Goal: Task Accomplishment & Management: Complete application form

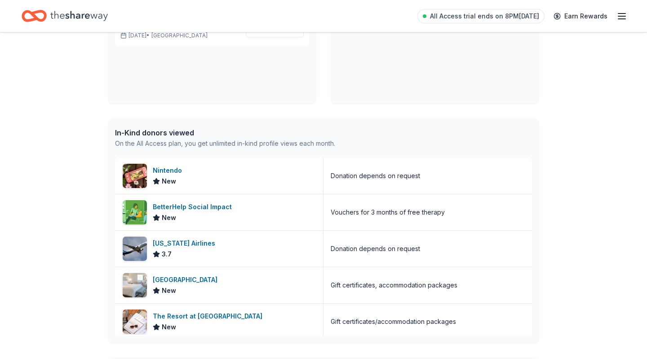
scroll to position [153, 0]
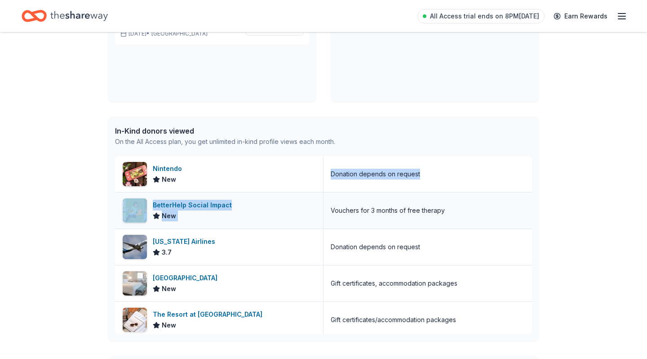
drag, startPoint x: 525, startPoint y: 164, endPoint x: 524, endPoint y: 202, distance: 37.8
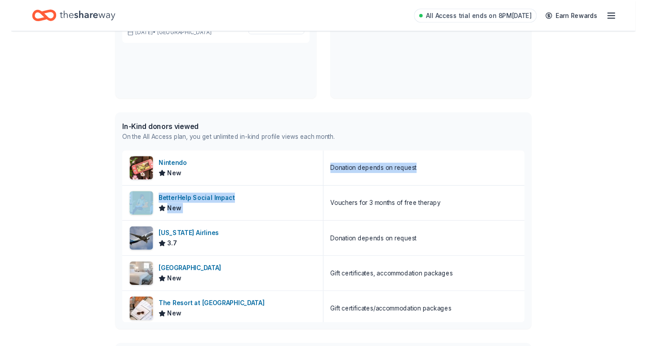
scroll to position [1256, 0]
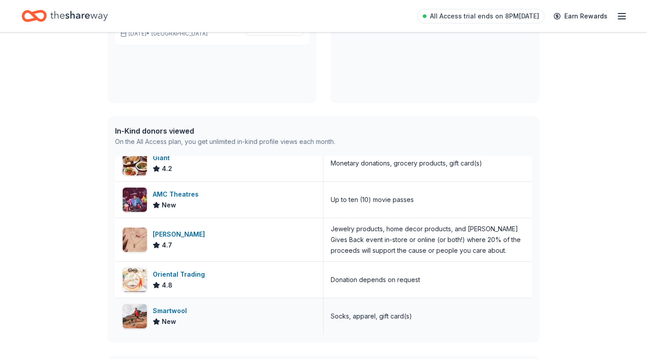
click at [383, 319] on div "Socks, apparel, gift card(s)" at bounding box center [371, 316] width 81 height 11
click at [186, 311] on div "Smartwool" at bounding box center [172, 310] width 38 height 11
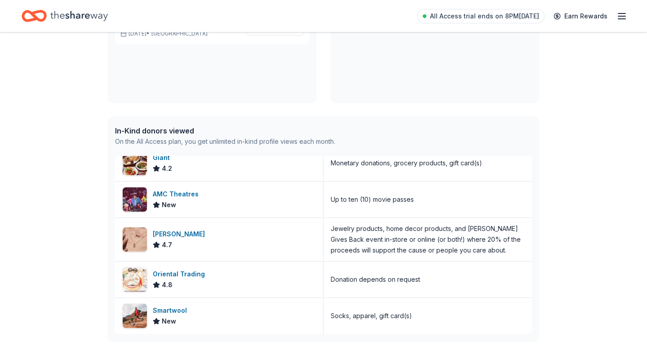
scroll to position [0, 0]
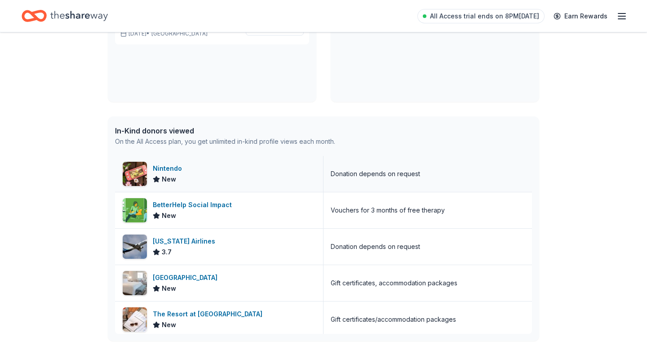
click at [367, 175] on div "Donation depends on request" at bounding box center [375, 174] width 89 height 11
click at [166, 165] on div "Nintendo" at bounding box center [169, 168] width 33 height 11
click at [176, 169] on div "Nintendo" at bounding box center [169, 168] width 33 height 11
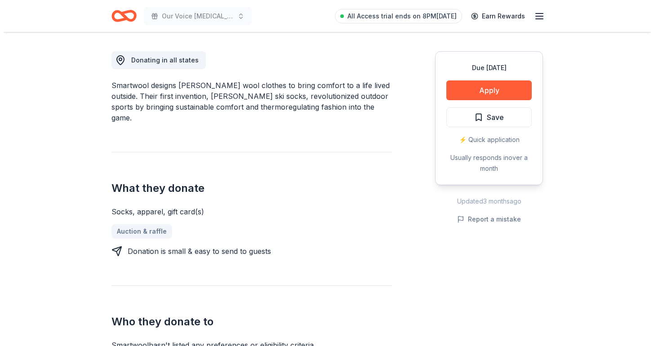
scroll to position [280, 0]
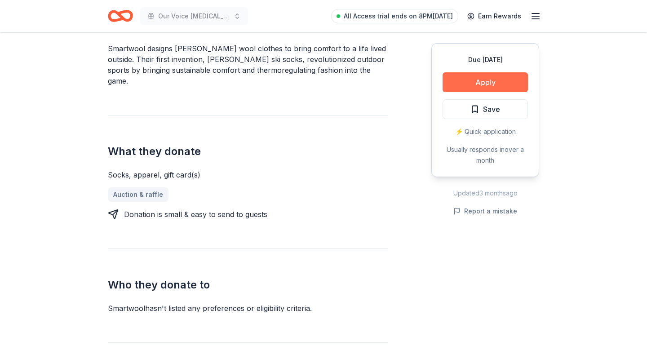
click at [464, 80] on button "Apply" at bounding box center [485, 82] width 85 height 20
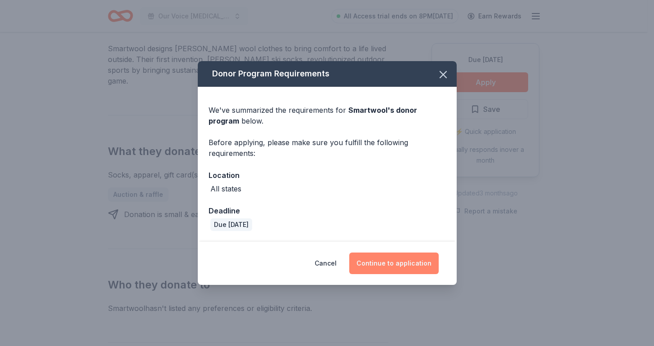
click at [398, 266] on button "Continue to application" at bounding box center [393, 264] width 89 height 22
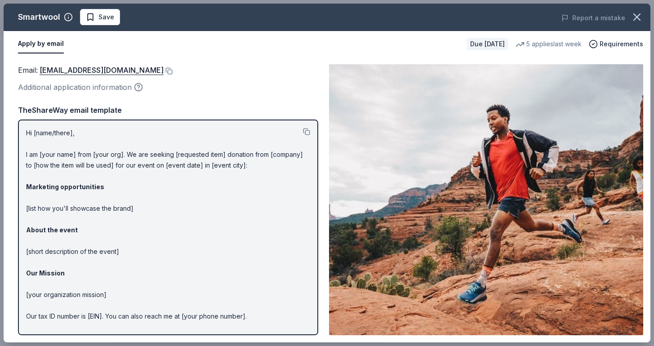
scroll to position [27, 0]
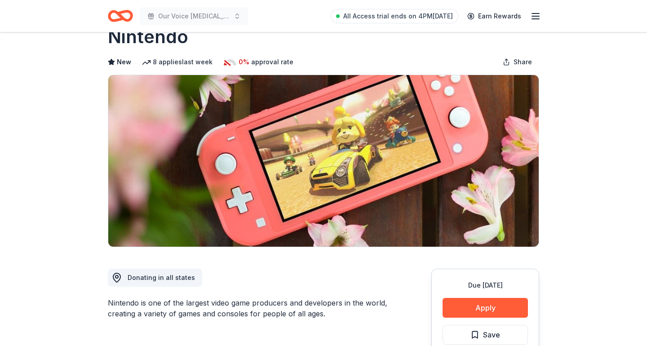
scroll to position [17, 0]
